Goal: Check status: Check status

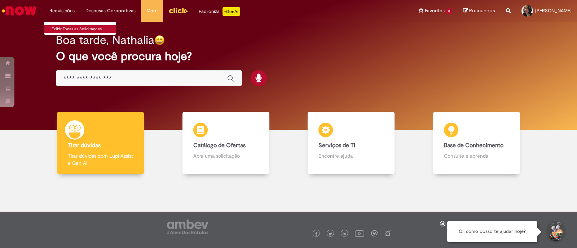
click at [65, 26] on link "Exibir Todas as Solicitações" at bounding box center [83, 29] width 79 height 8
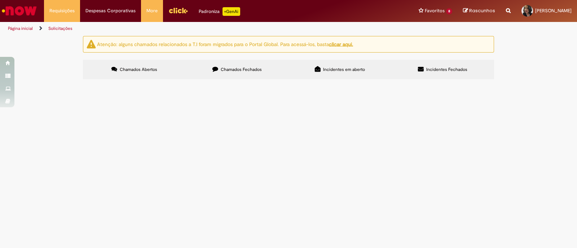
click at [233, 68] on span "Chamados Fechados" at bounding box center [241, 70] width 41 height 6
click at [0, 0] on div "Encerrado" at bounding box center [0, 0] width 0 height 0
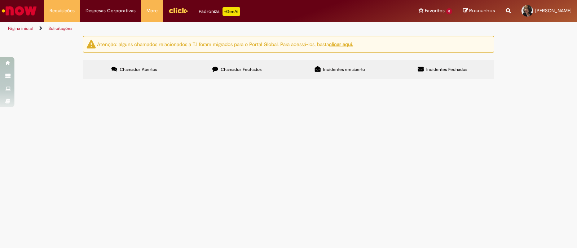
click at [0, 0] on div "Encerrado" at bounding box center [0, 0] width 0 height 0
click at [0, 0] on link at bounding box center [0, 0] width 0 height 0
click at [0, 0] on div "Linhas 21 − 40 de 663" at bounding box center [0, 0] width 0 height 0
